Goal: Communication & Community: Answer question/provide support

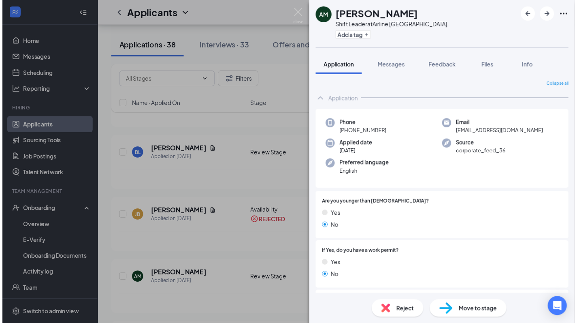
scroll to position [676, 0]
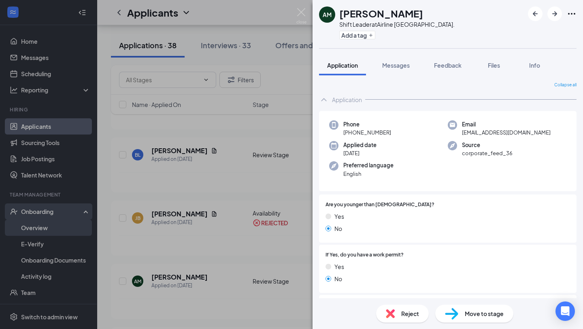
click at [35, 244] on div "AM [PERSON_NAME] Shift Leader at [GEOGRAPHIC_DATA]. Add a tag Application Messa…" at bounding box center [291, 164] width 583 height 329
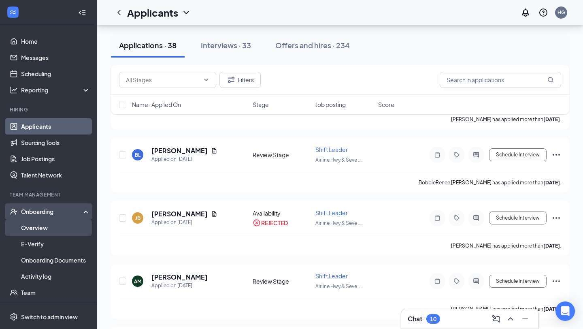
click at [43, 228] on link "Overview" at bounding box center [55, 228] width 69 height 16
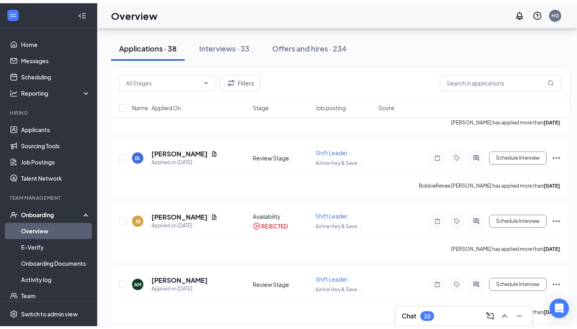
scroll to position [36, 0]
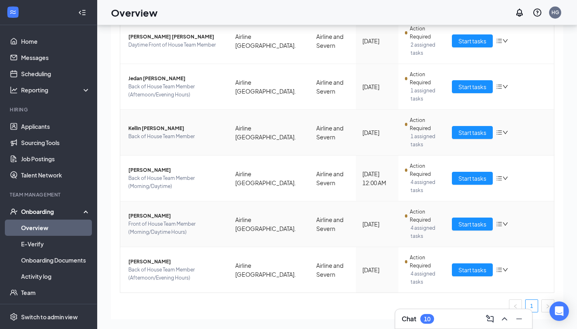
scroll to position [110, 0]
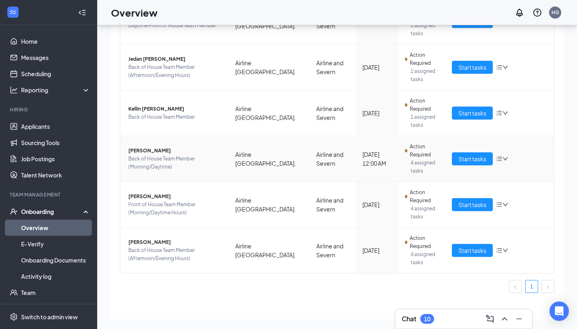
click at [158, 155] on span "Back of House Team Member (Morning/Daytime)" at bounding box center [175, 163] width 94 height 16
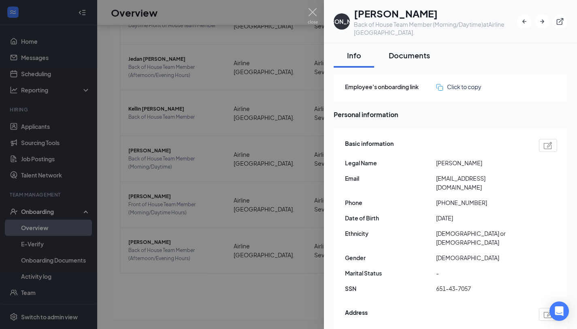
click at [419, 52] on div "Documents" at bounding box center [409, 55] width 41 height 10
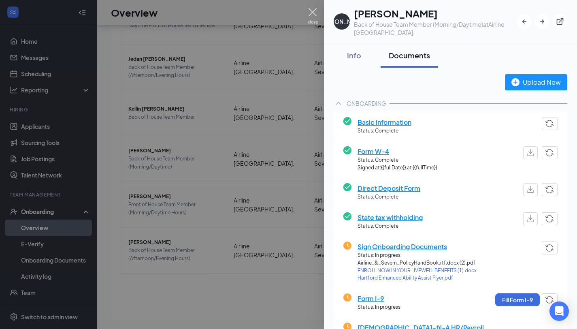
click at [315, 15] on img at bounding box center [313, 16] width 10 height 16
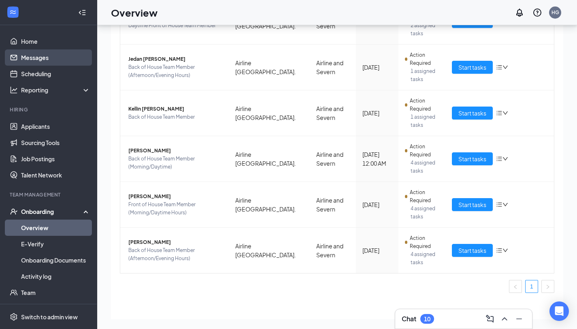
click at [41, 60] on link "Messages" at bounding box center [55, 57] width 69 height 16
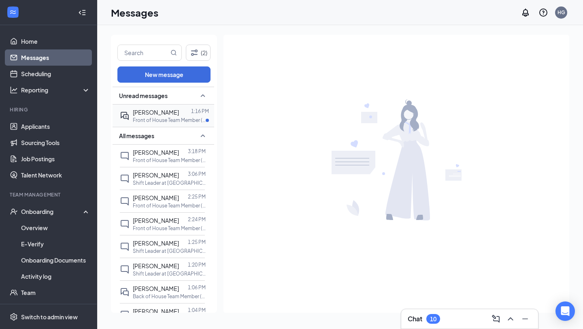
click at [157, 118] on p "Front of House Team Member (Morning/Daytime Hours) at [GEOGRAPHIC_DATA]." at bounding box center [169, 120] width 73 height 7
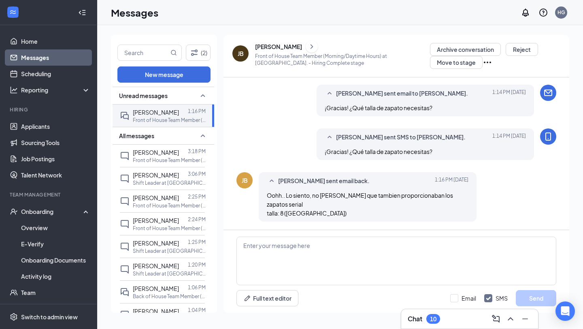
scroll to position [638, 0]
click at [148, 52] on input "text" at bounding box center [143, 52] width 51 height 15
type input "junior"
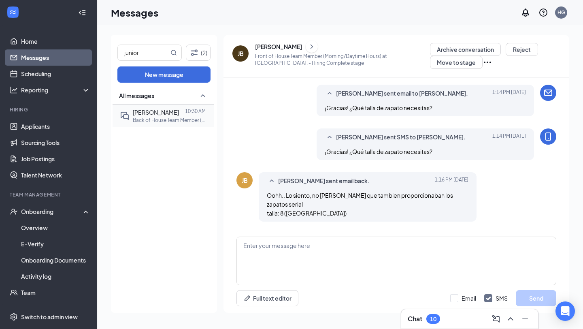
click at [160, 114] on span "[PERSON_NAME]" at bounding box center [156, 112] width 46 height 7
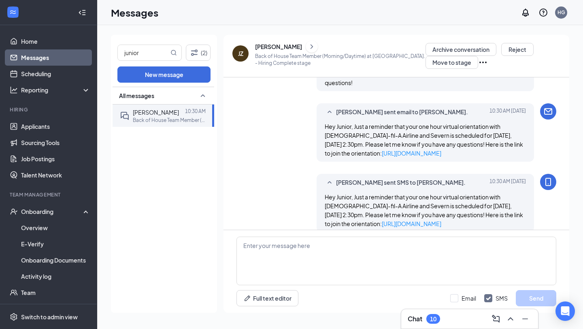
scroll to position [400, 0]
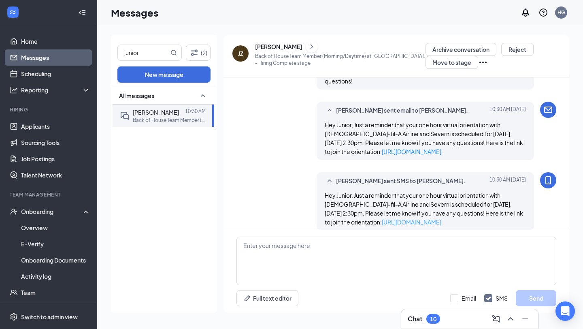
click at [420, 218] on link "[URL][DOMAIN_NAME]" at bounding box center [412, 221] width 60 height 7
click at [43, 58] on link "Messages" at bounding box center [55, 57] width 69 height 16
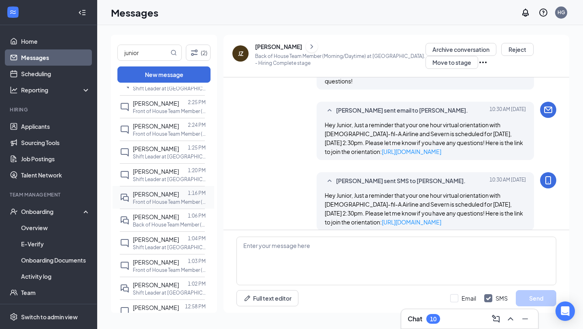
scroll to position [55, 0]
click at [166, 205] on p "Front of House Team Member (Morning/Daytime Hours) at [GEOGRAPHIC_DATA]." at bounding box center [169, 201] width 73 height 7
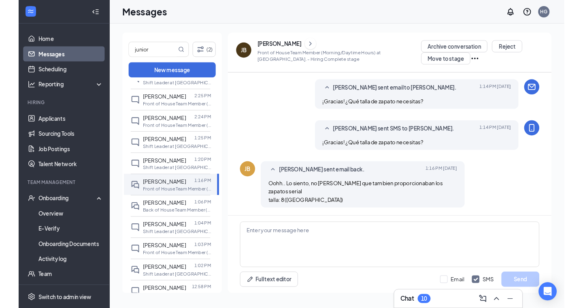
scroll to position [638, 0]
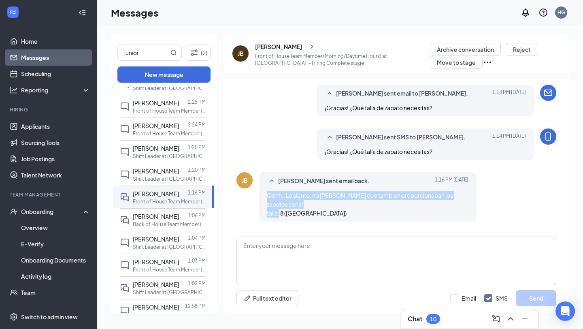
drag, startPoint x: 309, startPoint y: 217, endPoint x: 255, endPoint y: 205, distance: 55.6
click at [255, 205] on div "[PERSON_NAME] [PERSON_NAME] sent email back. [DATE] 1:16 PM Oohh.. Lo siento, n…" at bounding box center [397, 198] width 320 height 53
copy span "Oohh.. Lo siento, no [PERSON_NAME] que tambien proporcionaban los zapatos seria…"
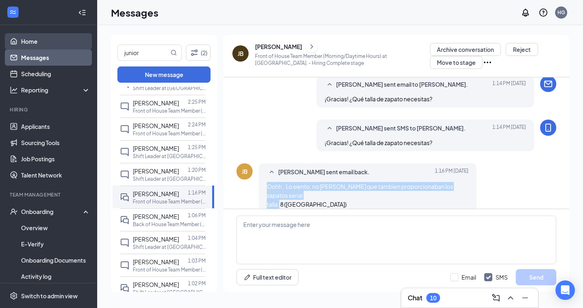
click at [37, 46] on link "Home" at bounding box center [55, 41] width 69 height 16
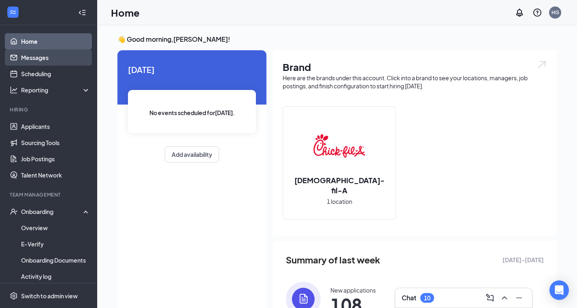
click at [41, 59] on link "Messages" at bounding box center [55, 57] width 69 height 16
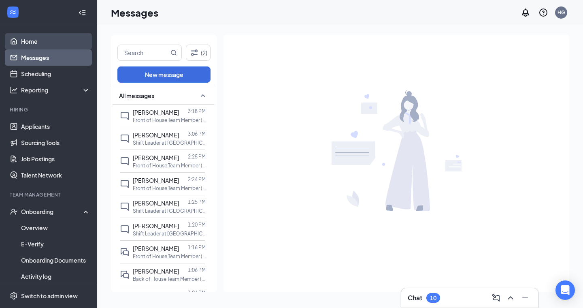
click at [45, 43] on link "Home" at bounding box center [55, 41] width 69 height 16
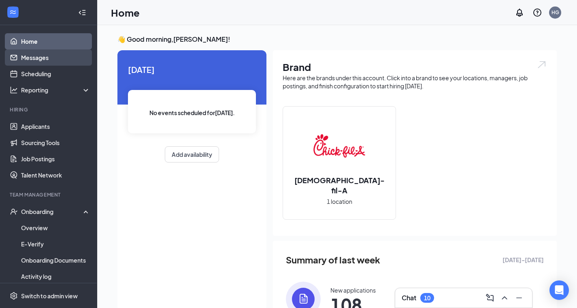
click at [45, 57] on link "Messages" at bounding box center [55, 57] width 69 height 16
